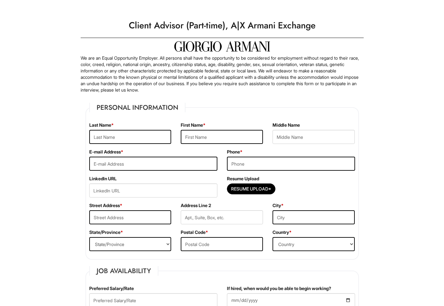
scroll to position [3, 0]
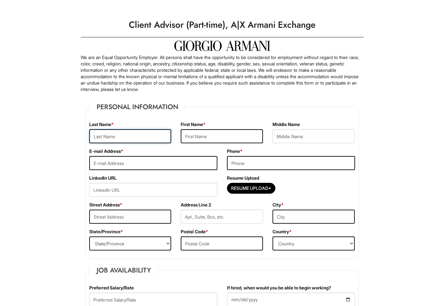
click at [107, 137] on input "text" at bounding box center [130, 136] width 82 height 14
type input "Mishra"
type input "Kalindi"
type input "kmkalindimishra@gmail.com"
type input "9295295717"
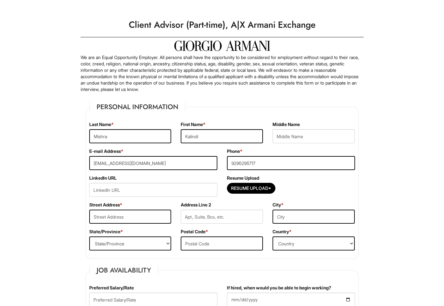
type input "196 Jewett Avenue"
type input "1L"
type input "Staten Island"
select select "NY"
type input "10302"
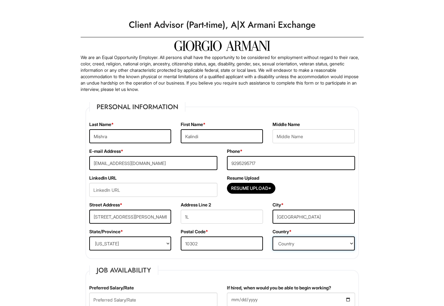
select select "United States of America"
click at [136, 109] on legend "Personal Information" at bounding box center [137, 107] width 96 height 10
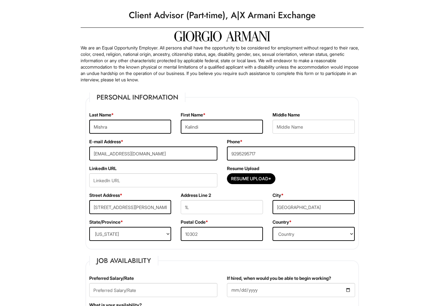
scroll to position [13, 0]
click at [245, 178] on input "Resume Upload*" at bounding box center [251, 178] width 48 height 10
type input "C:\fakepath\Kalindi Mishra – CV (Retail Sales Associate).pdf"
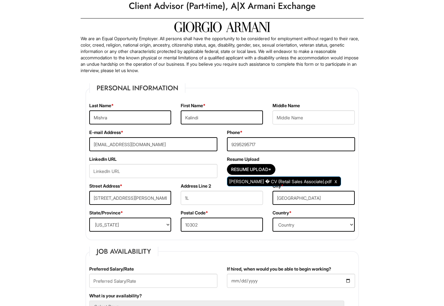
scroll to position [23, 0]
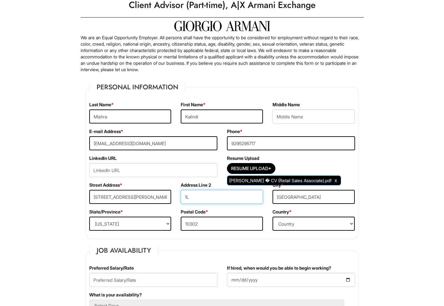
drag, startPoint x: 196, startPoint y: 198, endPoint x: 170, endPoint y: 195, distance: 25.4
click at [172, 196] on div "Street Address * 196 Jewett Avenue Address Line 2 1L City * Staten Island" at bounding box center [223, 195] width 276 height 27
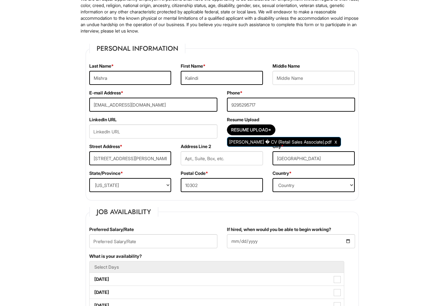
scroll to position [133, 0]
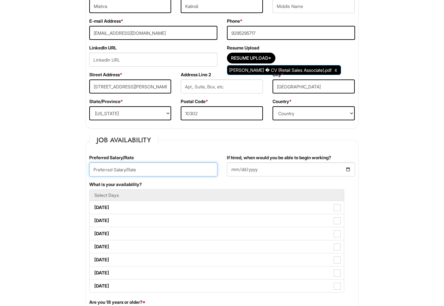
click at [104, 169] on input "text" at bounding box center [153, 169] width 128 height 14
click at [134, 174] on input "text" at bounding box center [153, 169] width 128 height 14
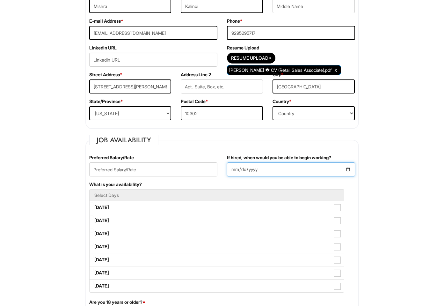
click at [352, 170] on input "If hired, when would you be able to begin working?" at bounding box center [291, 169] width 128 height 14
click at [345, 169] on input "If hired, when would you be able to begin working?" at bounding box center [291, 169] width 128 height 14
click at [349, 169] on input "If hired, when would you be able to begin working?" at bounding box center [291, 169] width 128 height 14
click at [233, 170] on input "If hired, when would you be able to begin working?" at bounding box center [291, 169] width 128 height 14
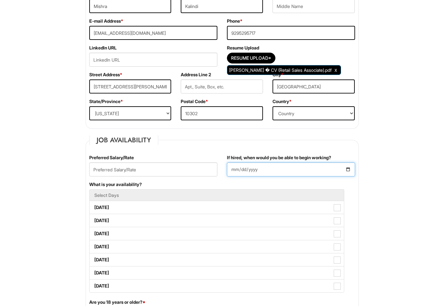
click at [234, 169] on input "If hired, when would you be able to begin working?" at bounding box center [291, 169] width 128 height 14
click at [266, 170] on input "If hired, when would you be able to begin working?" at bounding box center [291, 169] width 128 height 14
click at [350, 169] on input "If hired, when would you be able to begin working?" at bounding box center [291, 169] width 128 height 14
type input "2025-08-13"
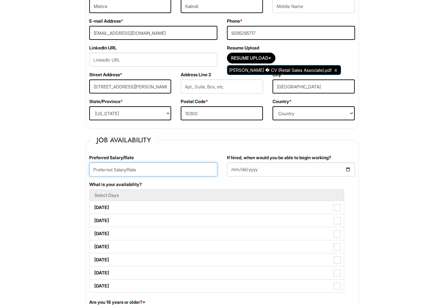
click at [131, 172] on input "text" at bounding box center [153, 169] width 128 height 14
type input "1"
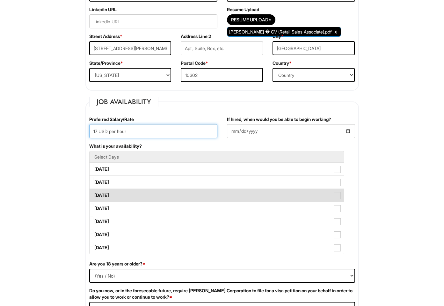
scroll to position [176, 0]
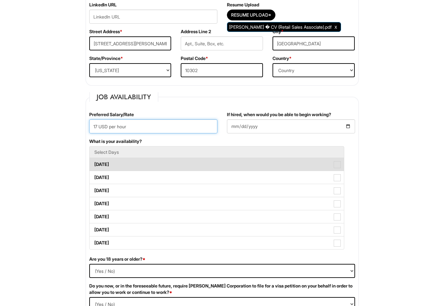
type input "17 USD per hour"
click at [108, 163] on label "Monday" at bounding box center [217, 164] width 255 height 13
click at [94, 163] on Available_Monday "Monday" at bounding box center [92, 161] width 4 height 4
checkbox Available_Monday "true"
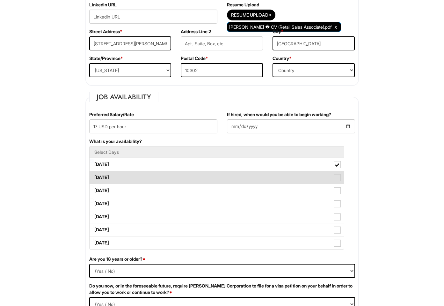
click at [109, 179] on label "Tuesday" at bounding box center [217, 177] width 255 height 13
click at [94, 176] on Available_Tuesday "Tuesday" at bounding box center [92, 174] width 4 height 4
checkbox Available_Tuesday "true"
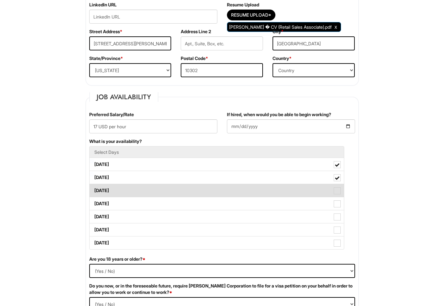
click at [108, 189] on label "Wednesday" at bounding box center [217, 190] width 255 height 13
click at [94, 189] on Available_Wednesday "Wednesday" at bounding box center [92, 187] width 4 height 4
checkbox Available_Wednesday "true"
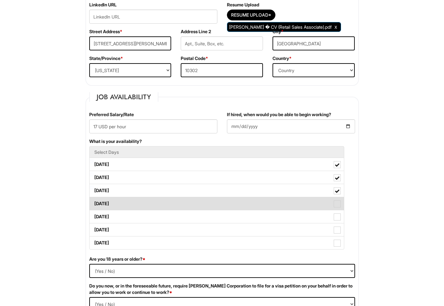
click at [107, 200] on label "Thursday" at bounding box center [217, 203] width 255 height 13
click at [94, 200] on Available_Thursday "Thursday" at bounding box center [92, 200] width 4 height 4
checkbox Available_Thursday "true"
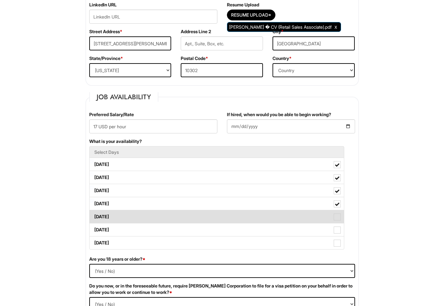
click at [105, 218] on label "Friday" at bounding box center [217, 216] width 255 height 13
click at [94, 216] on Available_Friday "Friday" at bounding box center [92, 213] width 4 height 4
checkbox Available_Friday "true"
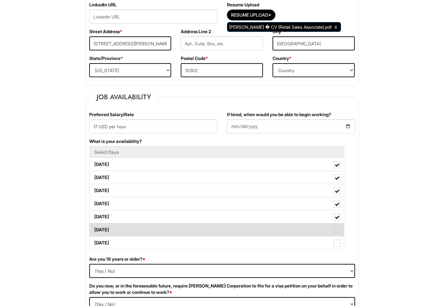
click at [107, 229] on label "Saturday" at bounding box center [217, 229] width 255 height 13
click at [94, 229] on Available_Saturday "Saturday" at bounding box center [92, 227] width 4 height 4
checkbox Available_Saturday "true"
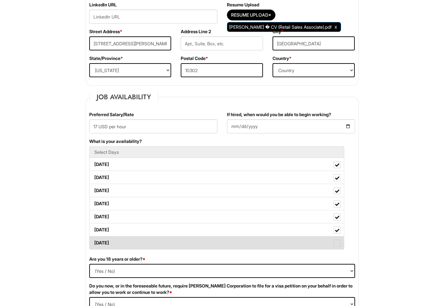
click at [107, 239] on label "Sunday" at bounding box center [217, 242] width 255 height 13
click at [94, 239] on Available_Sunday "Sunday" at bounding box center [92, 240] width 4 height 4
checkbox Available_Sunday "true"
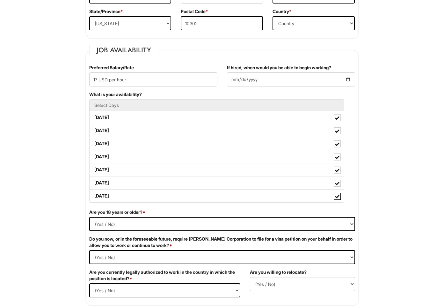
scroll to position [224, 0]
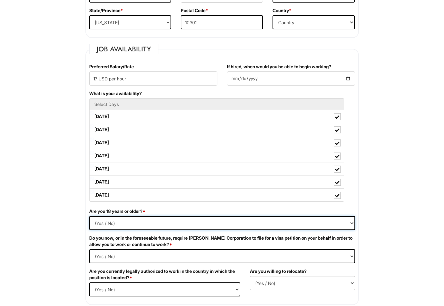
click at [98, 219] on select "(Yes / No) Yes No" at bounding box center [222, 223] width 266 height 14
select select "Yes"
click at [89, 216] on select "(Yes / No) Yes No" at bounding box center [222, 223] width 266 height 14
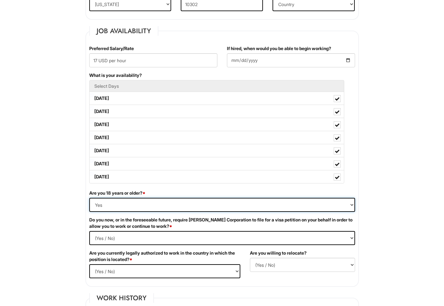
scroll to position [284, 0]
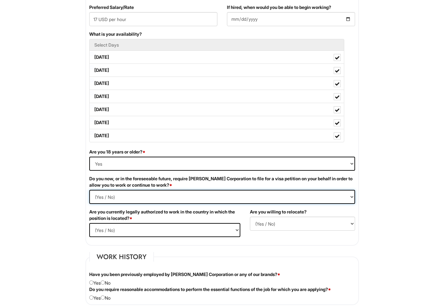
click at [110, 198] on Required "(Yes / No) Yes No" at bounding box center [222, 197] width 266 height 14
select Required "No"
click at [89, 190] on Required "(Yes / No) Yes No" at bounding box center [222, 197] width 266 height 14
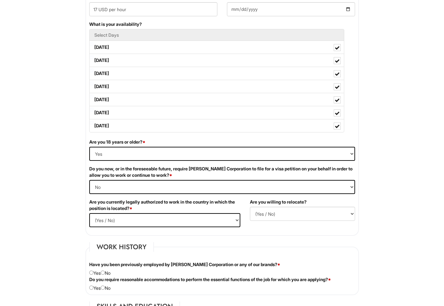
scroll to position [294, 0]
click at [112, 224] on select "(Yes / No) Yes No" at bounding box center [164, 220] width 151 height 14
select select "Yes"
click at [89, 213] on select "(Yes / No) Yes No" at bounding box center [164, 220] width 151 height 14
click at [296, 234] on fieldset "Job Availability Preferred Salary/Rate 17 USD per hour If hired, when would you…" at bounding box center [222, 105] width 274 height 261
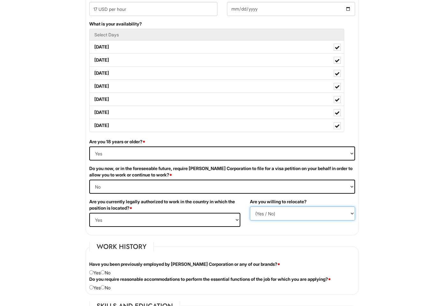
click at [289, 217] on select "(Yes / No) No Yes" at bounding box center [302, 213] width 105 height 14
click at [250, 206] on select "(Yes / No) No Yes" at bounding box center [302, 213] width 105 height 14
click at [264, 209] on select "(Yes / No) No Yes" at bounding box center [302, 213] width 105 height 14
select select "Y"
click at [250, 206] on select "(Yes / No) No Yes" at bounding box center [302, 213] width 105 height 14
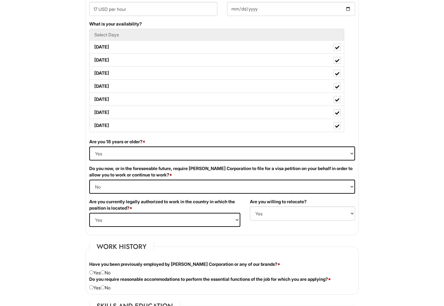
click at [272, 243] on fieldset "Work History Have you been previously employed by Giorgio Armani Corporation or…" at bounding box center [222, 268] width 274 height 53
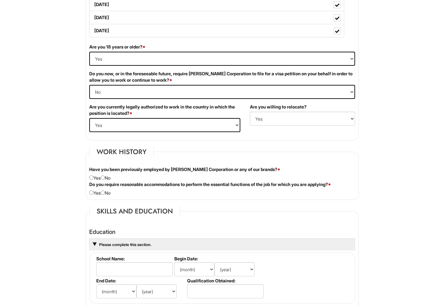
scroll to position [395, 0]
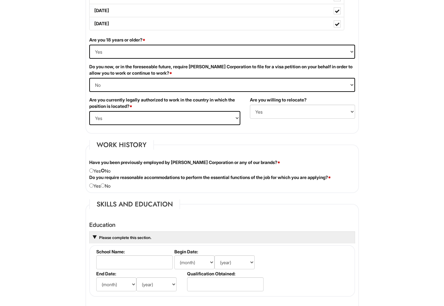
click at [104, 170] on input "radio" at bounding box center [103, 170] width 4 height 4
radio input "true"
click at [105, 185] on input "radio" at bounding box center [103, 185] width 4 height 4
radio input "true"
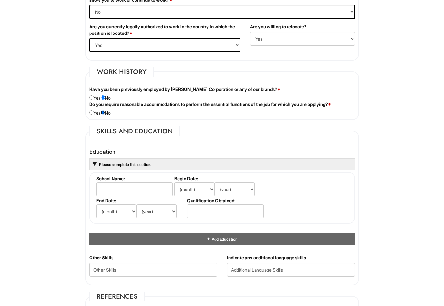
scroll to position [470, 0]
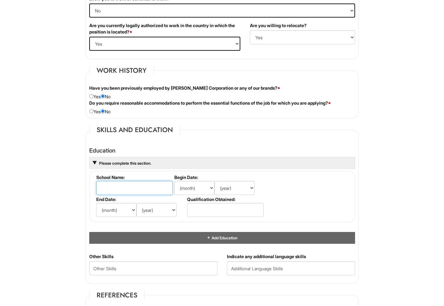
click at [143, 188] on input "text" at bounding box center [134, 188] width 77 height 14
click at [68, 218] on html "Please Complete This Form 1 2 3 Client Advisor (Part-time), A|X Armani Exchange…" at bounding box center [222, 153] width 444 height 1246
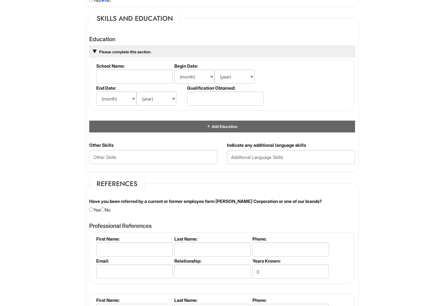
scroll to position [585, 0]
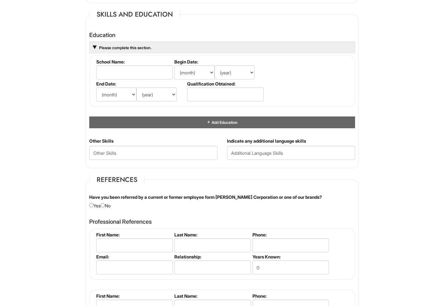
click at [108, 204] on div "Have you been referred by a current or former employee form Giorgio Armani Corp…" at bounding box center [223, 201] width 276 height 15
click at [105, 205] on input "radio" at bounding box center [103, 205] width 4 height 4
radio input "true"
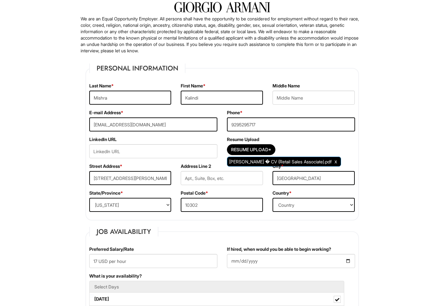
scroll to position [0, 0]
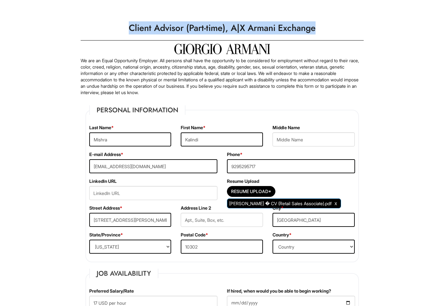
drag, startPoint x: 128, startPoint y: 28, endPoint x: 324, endPoint y: 24, distance: 196.2
click at [324, 24] on h1 "Client Advisor (Part-time), A|X Armani Exchange" at bounding box center [223, 28] width 290 height 18
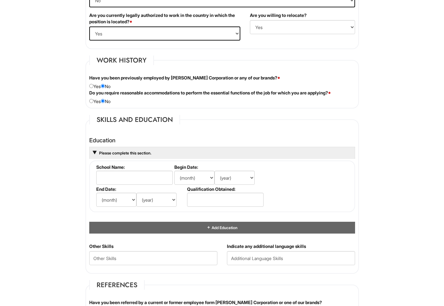
scroll to position [507, 0]
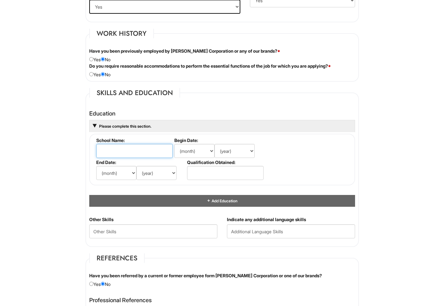
click at [128, 144] on li "School Name:" at bounding box center [134, 148] width 78 height 22
type input "College of Staten Island"
click at [120, 172] on select "(month) Jan Feb Mar Apr May Jun Jul Aug Sep Oct Nov Dec" at bounding box center [116, 173] width 40 height 14
select select "5"
click at [96, 166] on select "(month) Jan Feb Mar Apr May Jun Jul Aug Sep Oct Nov Dec" at bounding box center [116, 173] width 40 height 14
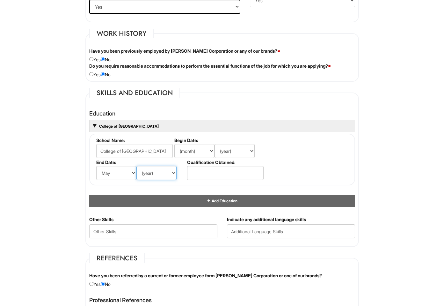
click at [159, 174] on select "(year) 2029 2028 2027 2026 2025 2024 2023 2022 2021 2020 2019 2018 2017 2016 20…" at bounding box center [157, 173] width 40 height 14
select select "2022"
click at [137, 166] on select "(year) 2029 2028 2027 2026 2025 2024 2023 2022 2021 2020 2019 2018 2017 2016 20…" at bounding box center [157, 173] width 40 height 14
click at [228, 176] on input "text" at bounding box center [225, 173] width 77 height 14
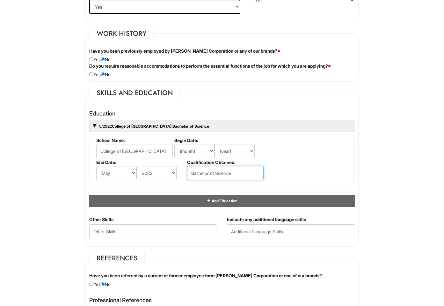
type input "Bachelor of Science"
click at [201, 154] on select "(month) Jan Feb Mar Apr May Jun Jul Aug Sep Oct Nov Dec" at bounding box center [194, 151] width 40 height 14
select select "8"
click at [174, 144] on select "(month) Jan Feb Mar Apr May Jun Jul Aug Sep Oct Nov Dec" at bounding box center [194, 151] width 40 height 14
click at [232, 150] on select "(year) 2029 2028 2027 2026 2025 2024 2023 2022 2021 2020 2019 2018 2017 2016 20…" at bounding box center [235, 151] width 40 height 14
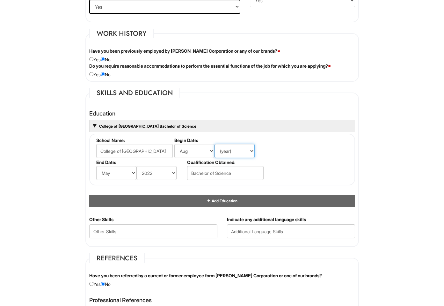
select select "2016"
click at [215, 144] on select "(year) 2029 2028 2027 2026 2025 2024 2023 2022 2021 2020 2019 2018 2017 2016 20…" at bounding box center [235, 151] width 40 height 14
click at [309, 169] on fieldset "School Name: College of Staten Island Begin Date: (month) Jan Feb Mar Apr May J…" at bounding box center [222, 160] width 266 height 52
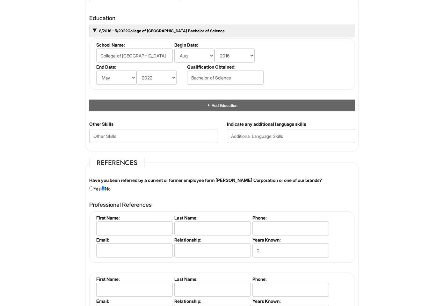
scroll to position [603, 0]
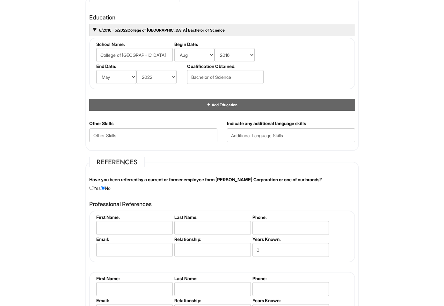
click at [158, 149] on fieldset "Skills and Education Education 8/2016 - 5/2022 College of Staten Island Bachelo…" at bounding box center [222, 71] width 274 height 159
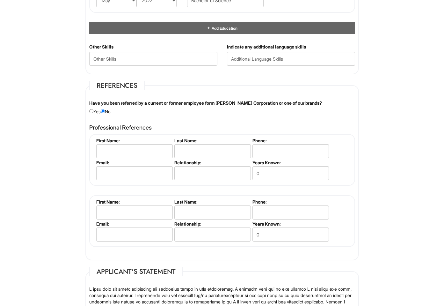
scroll to position [683, 0]
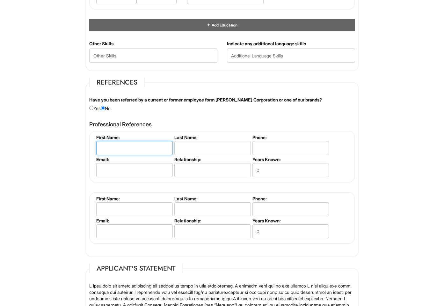
click at [138, 141] on input "text" at bounding box center [134, 148] width 77 height 14
click at [217, 142] on input "text" at bounding box center [212, 148] width 77 height 14
click at [277, 147] on input "tel" at bounding box center [291, 148] width 77 height 14
click at [110, 172] on input "email" at bounding box center [134, 170] width 77 height 14
click at [207, 164] on input "text" at bounding box center [212, 170] width 77 height 14
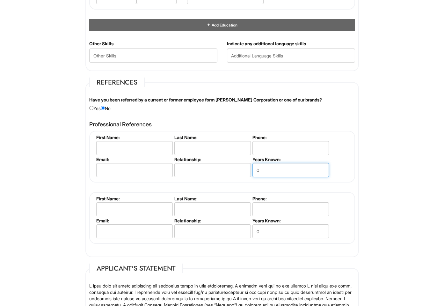
click at [288, 170] on input "0" at bounding box center [291, 170] width 77 height 14
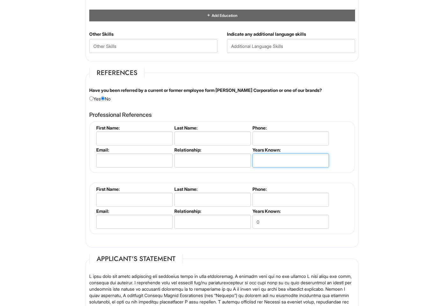
scroll to position [692, 0]
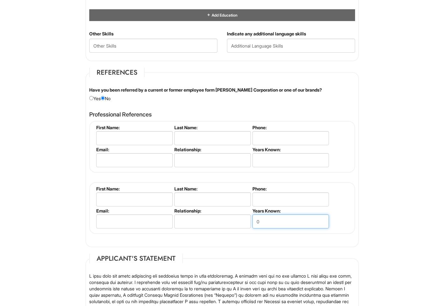
click at [263, 222] on input "0" at bounding box center [291, 221] width 77 height 14
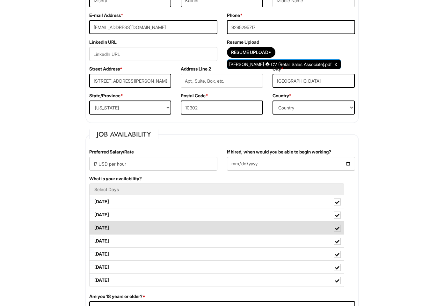
scroll to position [0, 0]
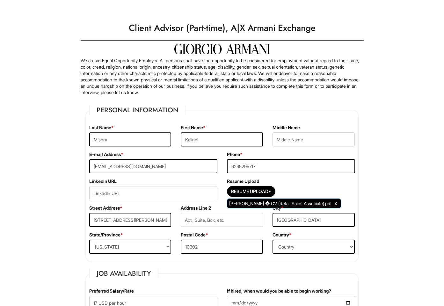
drag, startPoint x: 145, startPoint y: 28, endPoint x: 154, endPoint y: 27, distance: 8.4
click at [154, 27] on h1 "Client Advisor (Part-time), A|X Armani Exchange" at bounding box center [223, 28] width 290 height 18
drag, startPoint x: 143, startPoint y: 24, endPoint x: 210, endPoint y: 26, distance: 67.3
click at [210, 26] on h1 "Client Advisor (Part-time), A|X Armani Exchange" at bounding box center [223, 28] width 290 height 18
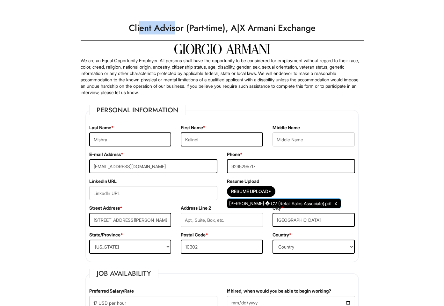
drag, startPoint x: 140, startPoint y: 26, endPoint x: 173, endPoint y: 26, distance: 33.2
click at [173, 26] on h1 "Client Advisor (Part-time), A|X Armani Exchange" at bounding box center [223, 28] width 290 height 18
click at [167, 35] on h1 "Client Advisor (Part-time), A|X Armani Exchange" at bounding box center [223, 28] width 290 height 18
drag, startPoint x: 205, startPoint y: 25, endPoint x: 250, endPoint y: 34, distance: 46.2
click at [216, 25] on h1 "Client Advisor (Part-time), A|X Armani Exchange" at bounding box center [223, 28] width 290 height 18
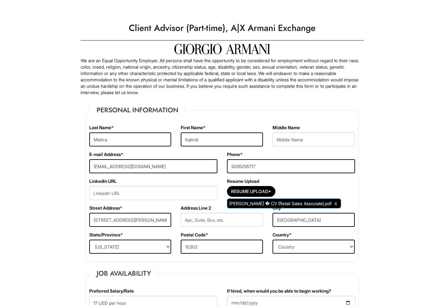
click at [250, 34] on h1 "Client Advisor (Part-time), A|X Armani Exchange" at bounding box center [223, 28] width 290 height 18
click at [188, 70] on p "We are an Equal Opportunity Employer. All persons shall have the opportunity to…" at bounding box center [222, 76] width 283 height 38
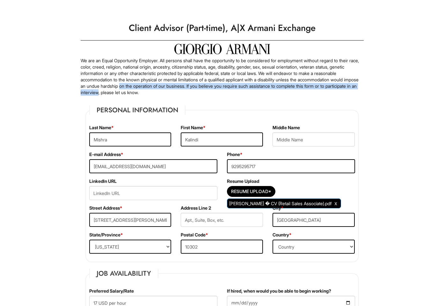
click at [186, 95] on p "We are an Equal Opportunity Employer. All persons shall have the opportunity to…" at bounding box center [222, 76] width 283 height 38
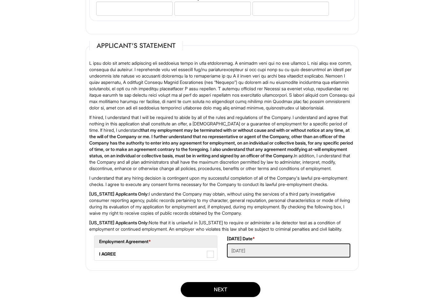
scroll to position [966, 0]
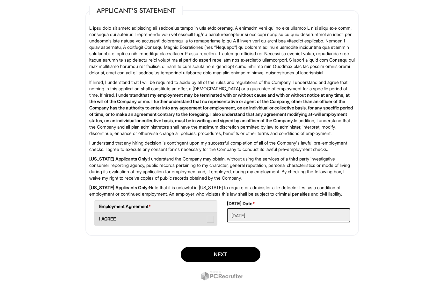
click at [127, 217] on label "I AGREE" at bounding box center [155, 218] width 123 height 13
click at [99, 217] on AGREE "I AGREE" at bounding box center [96, 216] width 4 height 4
checkbox AGREE "true"
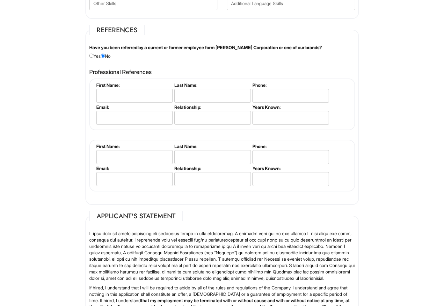
scroll to position [727, 0]
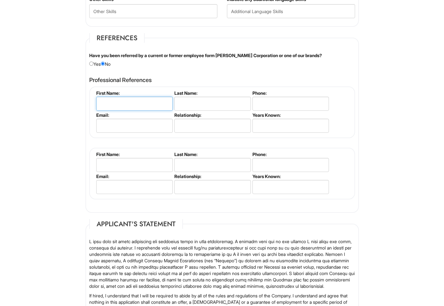
click at [119, 106] on input "text" at bounding box center [134, 104] width 77 height 14
click at [174, 102] on input "text" at bounding box center [212, 104] width 77 height 14
click at [95, 106] on li "First Name:" at bounding box center [134, 101] width 78 height 22
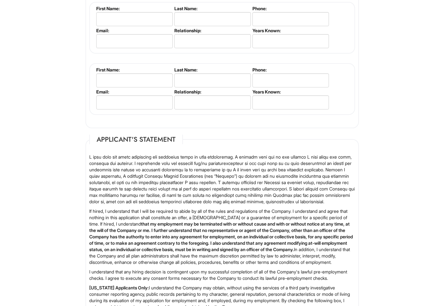
scroll to position [966, 0]
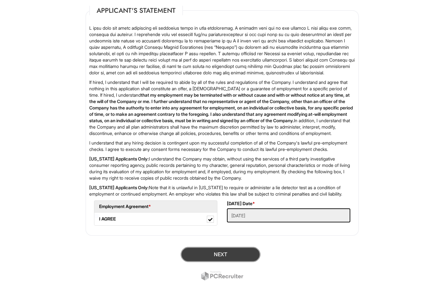
click at [231, 255] on button "Next" at bounding box center [221, 254] width 80 height 15
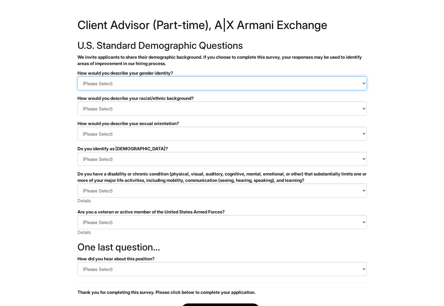
click at [128, 85] on select "(Please Select) Man Woman [DEMOGRAPHIC_DATA] I prefer to self-describe I don't …" at bounding box center [223, 83] width 290 height 14
select select "Woman"
click at [78, 76] on select "(Please Select) Man Woman [DEMOGRAPHIC_DATA] I prefer to self-describe I don't …" at bounding box center [223, 83] width 290 height 14
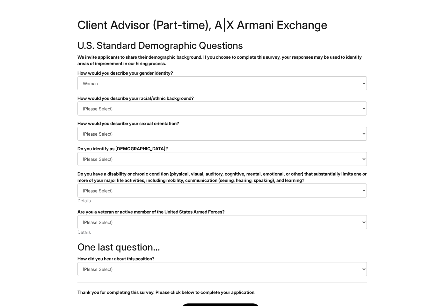
click at [41, 126] on html "&nbsp; ✔ 2 3 Client Advisor (Part-time), A|X Armani Exchange U.S. Standard Demo…" at bounding box center [222, 179] width 444 height 359
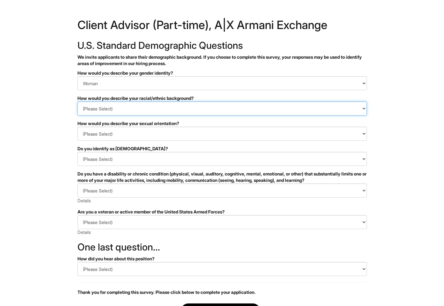
click at [106, 112] on select "(Please Select) [DEMOGRAPHIC_DATA] or of [DEMOGRAPHIC_DATA] descent [DEMOGRAPHI…" at bounding box center [223, 108] width 290 height 14
select select "Southeast Asian"
click at [78, 101] on select "(Please Select) [DEMOGRAPHIC_DATA] or of [DEMOGRAPHIC_DATA] descent [DEMOGRAPHI…" at bounding box center [223, 108] width 290 height 14
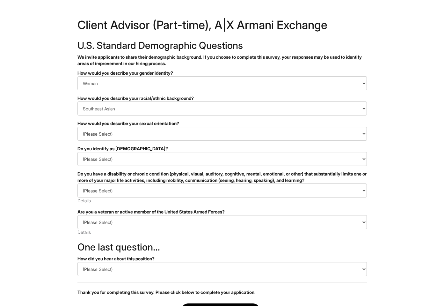
click at [39, 188] on html "&nbsp; ✔ 2 3 Client Advisor (Part-time), A|X Armani Exchange U.S. Standard Demo…" at bounding box center [222, 179] width 444 height 359
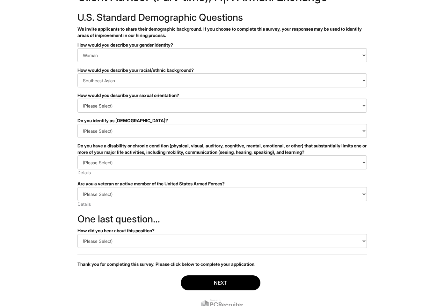
scroll to position [31, 0]
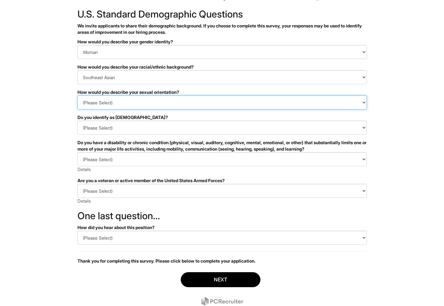
click at [100, 103] on select "(Please Select) [DEMOGRAPHIC_DATA] [DEMOGRAPHIC_DATA] and/or [DEMOGRAPHIC_DATA]…" at bounding box center [223, 102] width 290 height 14
select select "[DEMOGRAPHIC_DATA]"
click at [78, 95] on select "(Please Select) [DEMOGRAPHIC_DATA] [DEMOGRAPHIC_DATA] and/or [DEMOGRAPHIC_DATA]…" at bounding box center [223, 102] width 290 height 14
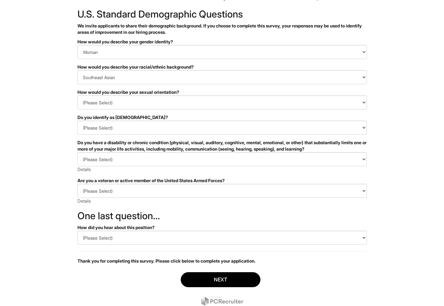
click at [53, 147] on html "&nbsp; ✔ 2 3 Client Advisor (Part-time), A|X Armani Exchange U.S. Standard Demo…" at bounding box center [222, 148] width 444 height 359
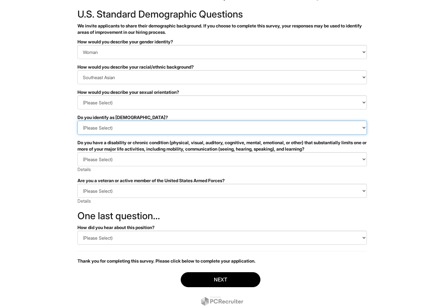
click at [108, 130] on select "(Please Select) Yes No I prefer to self-describe I don't wish to answer" at bounding box center [223, 128] width 290 height 14
select select "No"
click at [78, 121] on select "(Please Select) Yes No I prefer to self-describe I don't wish to answer" at bounding box center [223, 128] width 290 height 14
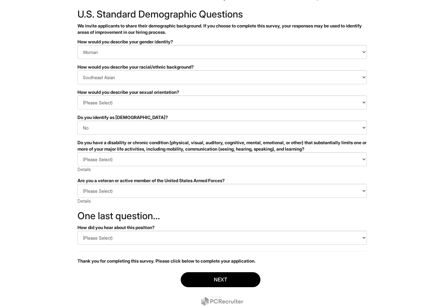
click at [54, 158] on html "&nbsp; ✔ 2 3 Client Advisor (Part-time), A|X Armani Exchange U.S. Standard Demo…" at bounding box center [222, 148] width 444 height 359
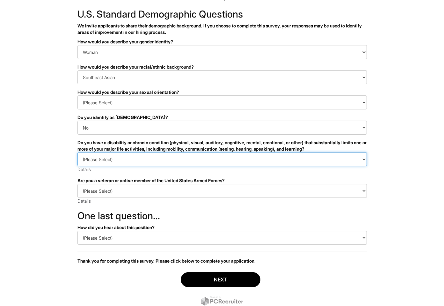
click at [100, 162] on select "(Please Select) YES, I HAVE A DISABILITY (or previously had a disability) NO, I…" at bounding box center [223, 159] width 290 height 14
select select "NO, I DON'T HAVE A DISABILITY"
click at [78, 152] on select "(Please Select) YES, I HAVE A DISABILITY (or previously had a disability) NO, I…" at bounding box center [223, 159] width 290 height 14
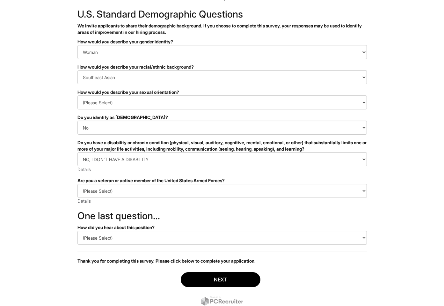
click at [57, 181] on html "&nbsp; ✔ 2 3 Client Advisor (Part-time), A|X Armani Exchange U.S. Standard Demo…" at bounding box center [222, 148] width 444 height 359
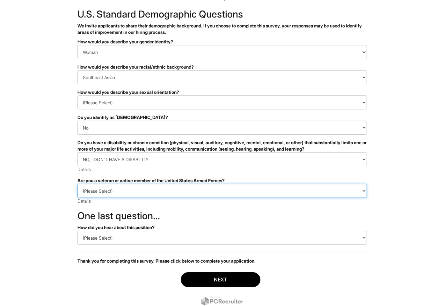
click at [109, 193] on select "(Please Select) I IDENTIFY AS ONE OR MORE OF THE CLASSIFICATIONS OF PROTECTED V…" at bounding box center [223, 191] width 290 height 14
select select "I AM NOT A PROTECTED VETERAN"
click at [78, 184] on select "(Please Select) I IDENTIFY AS ONE OR MORE OF THE CLASSIFICATIONS OF PROTECTED V…" at bounding box center [223, 191] width 290 height 14
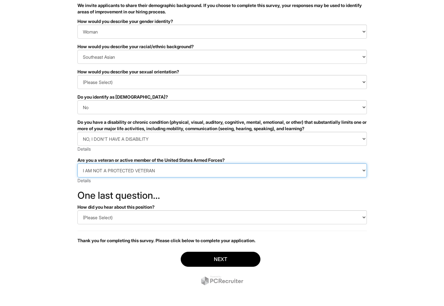
scroll to position [53, 0]
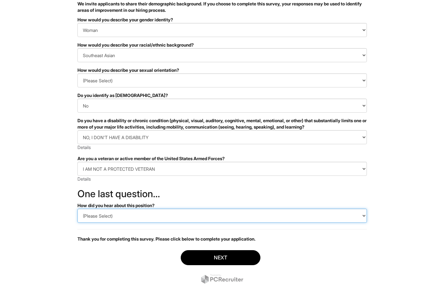
click at [111, 211] on select "(Please Select) CareerBuilder Indeed LinkedIn Monster Referral Other" at bounding box center [223, 216] width 290 height 14
click at [78, 209] on select "(Please Select) CareerBuilder Indeed LinkedIn Monster Referral Other" at bounding box center [223, 216] width 290 height 14
click at [103, 215] on select "(Please Select) CareerBuilder Indeed LinkedIn Monster Referral Other" at bounding box center [223, 216] width 290 height 14
select select "LinkedIn"
click at [78, 209] on select "(Please Select) CareerBuilder Indeed LinkedIn Monster Referral Other" at bounding box center [223, 216] width 290 height 14
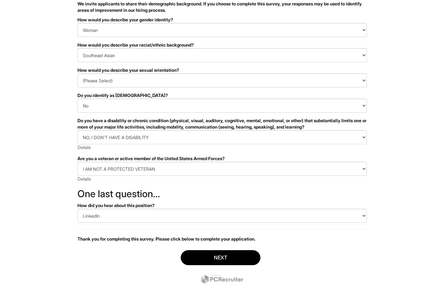
click at [69, 243] on html "&nbsp; ✔ 2 3 Client Advisor (Part-time), A|X Armani Exchange U.S. Standard Demo…" at bounding box center [222, 126] width 444 height 359
click at [215, 257] on button "Next" at bounding box center [221, 257] width 80 height 15
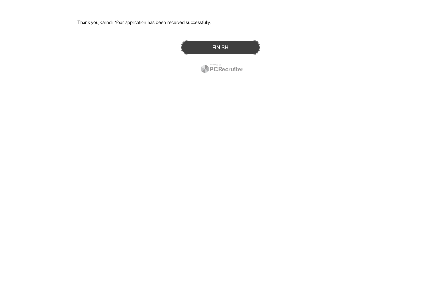
click at [212, 51] on button "Finish" at bounding box center [221, 47] width 80 height 15
